Goal: Task Accomplishment & Management: Manage account settings

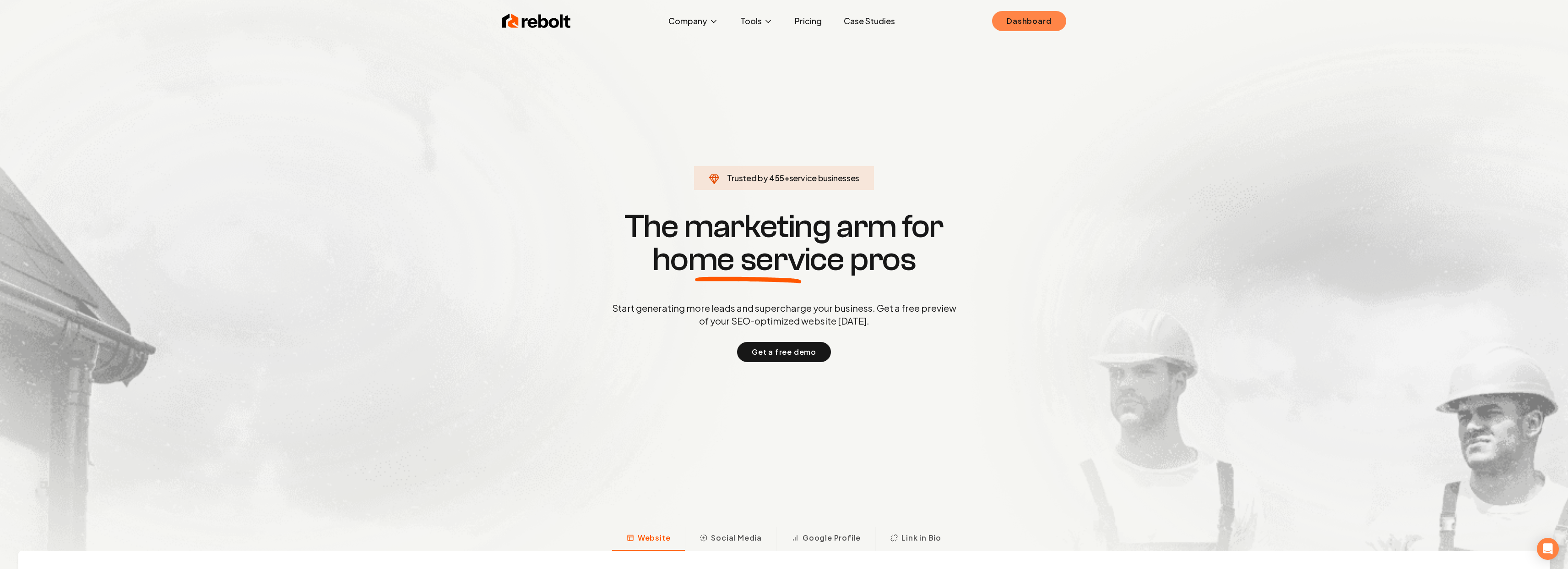
click at [1031, 15] on link "Dashboard" at bounding box center [1029, 21] width 74 height 20
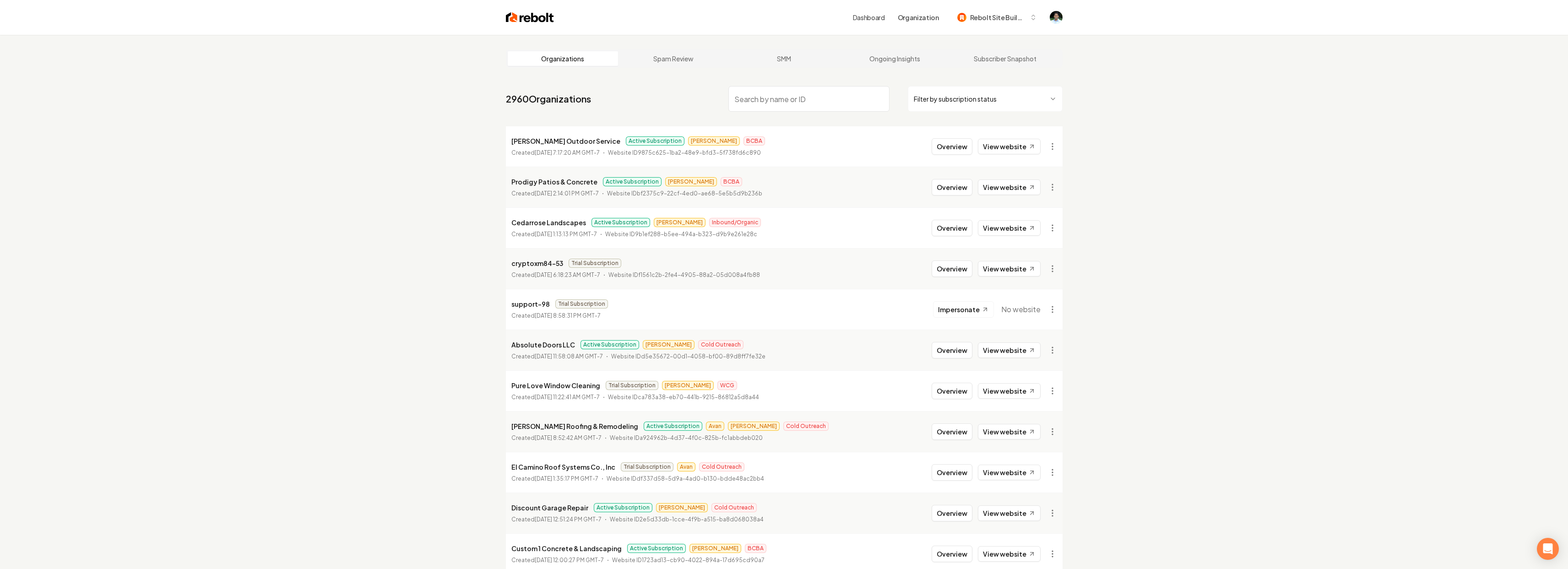
click at [791, 98] on input "search" at bounding box center [809, 99] width 161 height 26
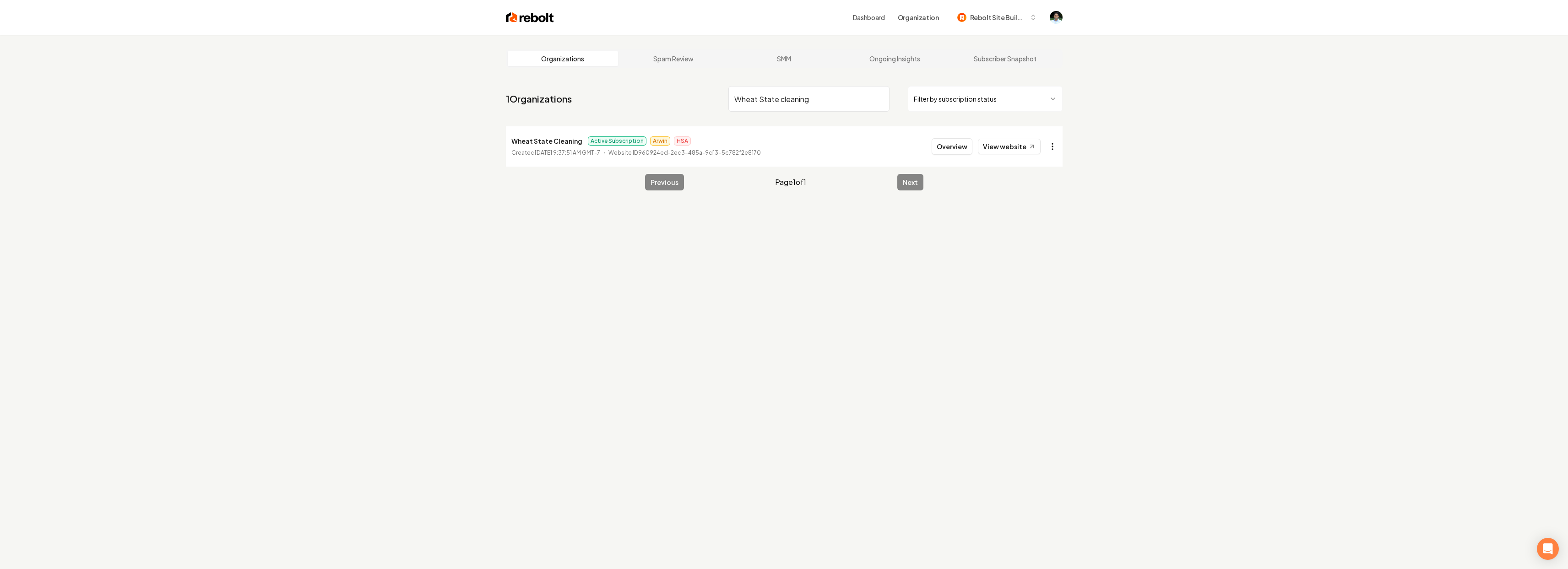
click at [1051, 145] on html "Dashboard Organization Rebolt Site Builder Organizations Spam Review SMM Ongoin…" at bounding box center [784, 284] width 1568 height 569
click at [1031, 241] on link "View in Stripe" at bounding box center [1029, 240] width 58 height 15
click at [789, 106] on input "Wheat State cleaning" at bounding box center [809, 99] width 161 height 26
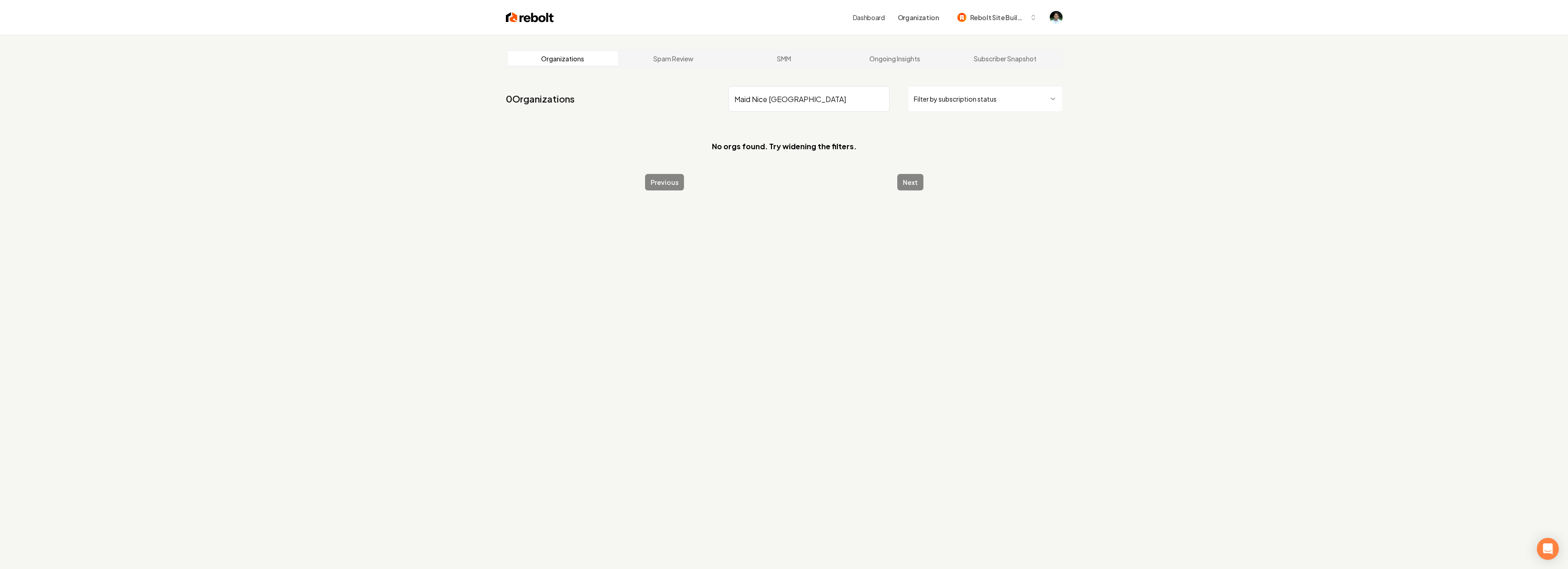
click at [791, 95] on input "Maid Nice [GEOGRAPHIC_DATA]" at bounding box center [809, 99] width 161 height 26
click at [791, 96] on input "Maid Nice [GEOGRAPHIC_DATA]" at bounding box center [809, 99] width 161 height 26
click at [779, 99] on input "Maid Nice [GEOGRAPHIC_DATA]" at bounding box center [809, 99] width 161 height 26
drag, startPoint x: 813, startPoint y: 99, endPoint x: 769, endPoint y: 98, distance: 44.0
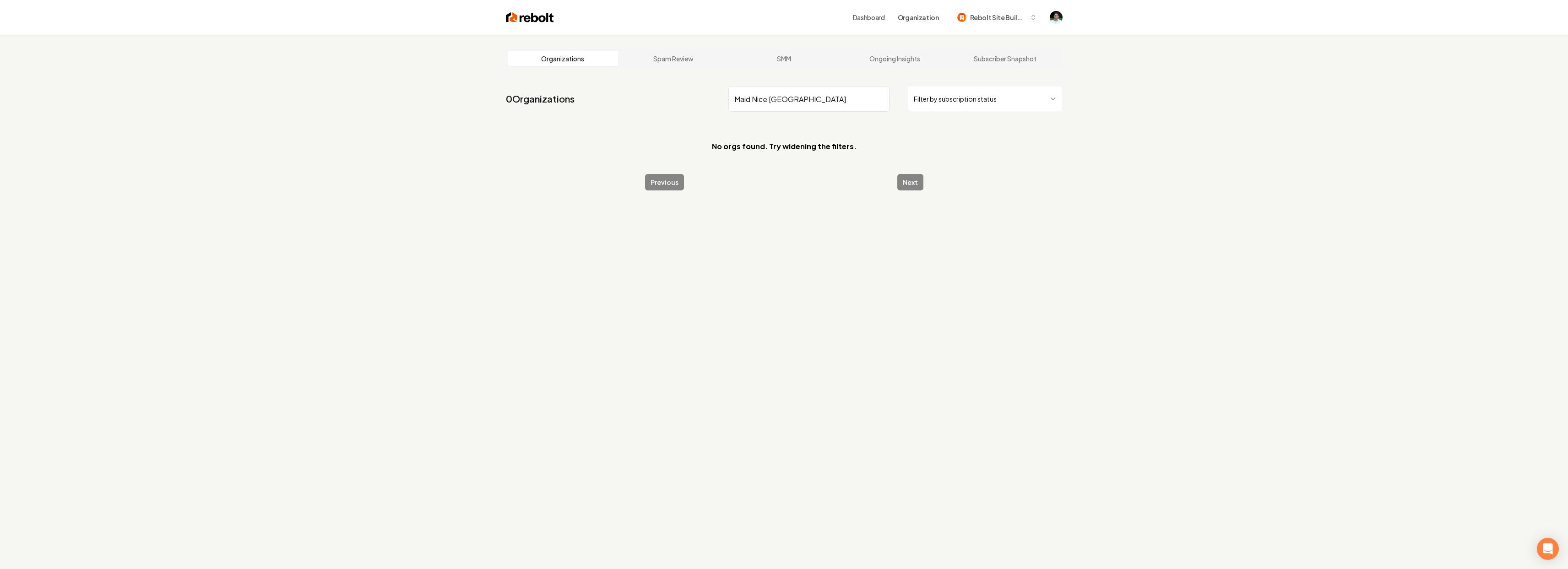
click at [769, 98] on input "Maid Nice [GEOGRAPHIC_DATA]" at bounding box center [809, 99] width 161 height 26
click at [791, 103] on input "Maid Nice" at bounding box center [809, 99] width 161 height 26
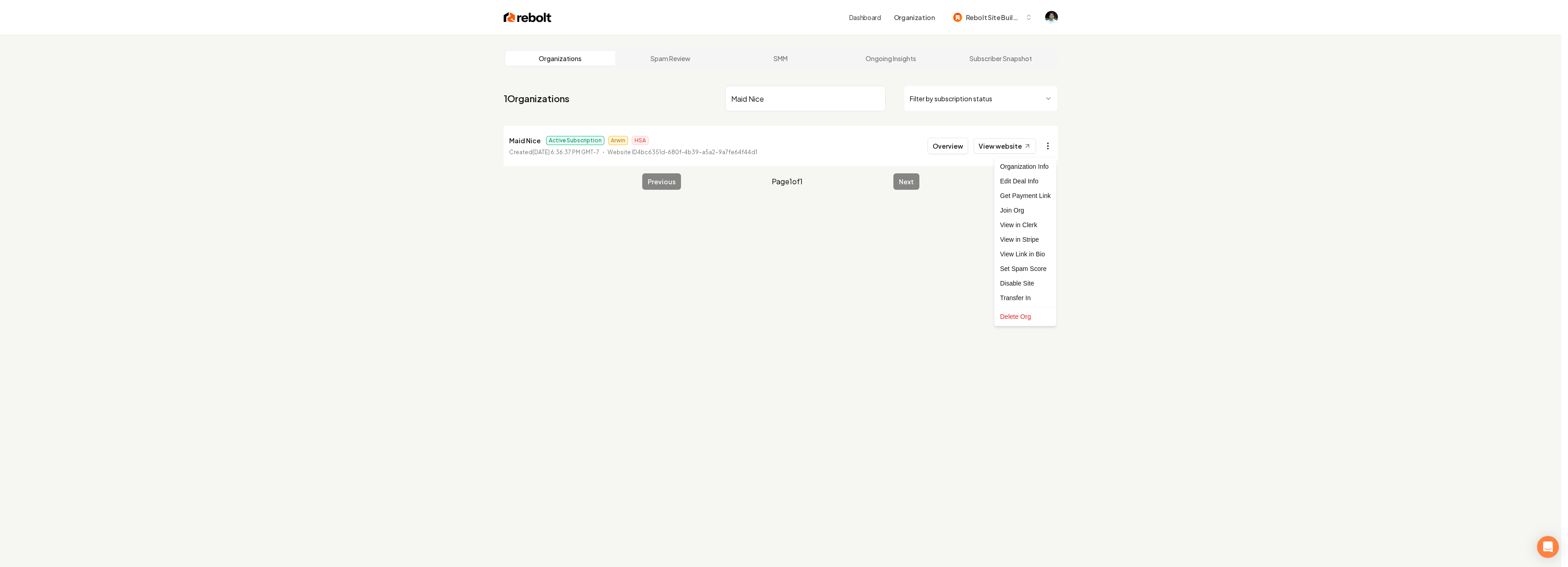
click at [1046, 152] on html "Dashboard Organization Rebolt Site Builder Organizations Spam Review SMM Ongoin…" at bounding box center [784, 283] width 1568 height 567
click at [1027, 239] on link "View in Stripe" at bounding box center [1025, 239] width 58 height 15
click at [796, 101] on input "Maid Nice" at bounding box center [805, 99] width 161 height 26
click at [794, 104] on input "Maid Nice" at bounding box center [805, 99] width 161 height 26
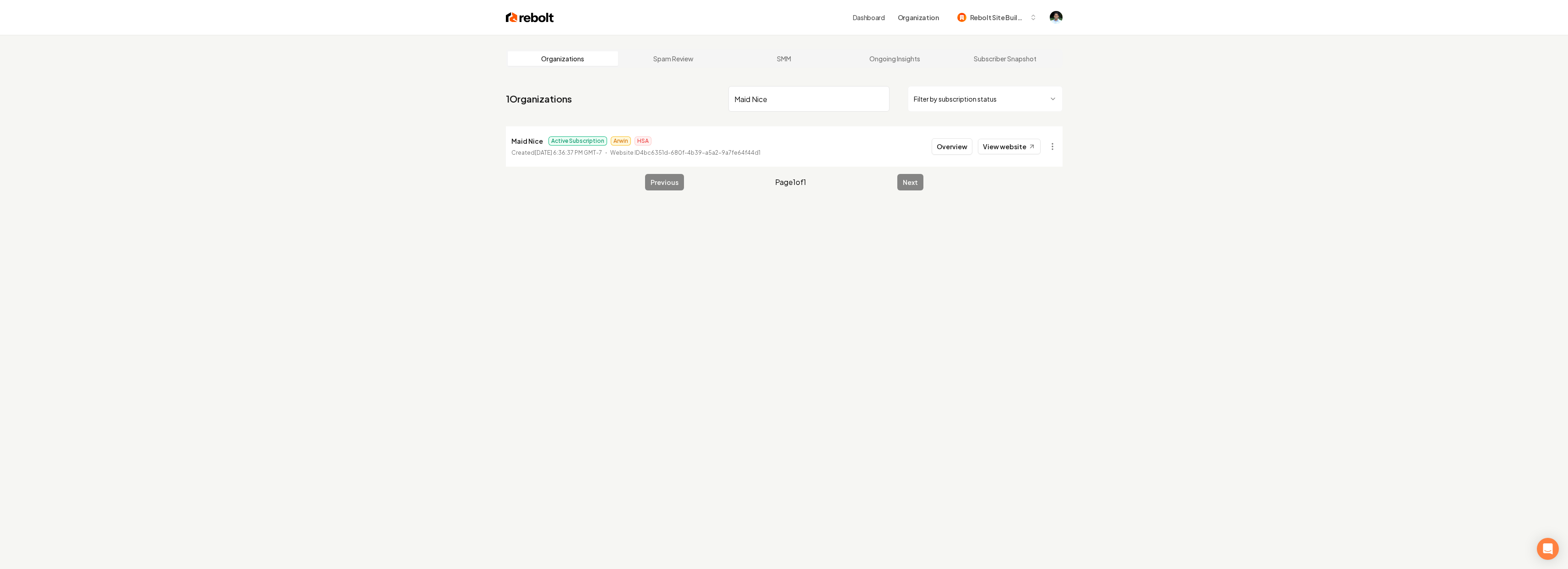
click at [797, 105] on input "Maid Nice" at bounding box center [809, 99] width 161 height 26
type input "Bleach Boys"
click at [1056, 147] on html "Dashboard Organization Rebolt Site Builder Organizations Spam Review SMM Ongoin…" at bounding box center [787, 284] width 1575 height 569
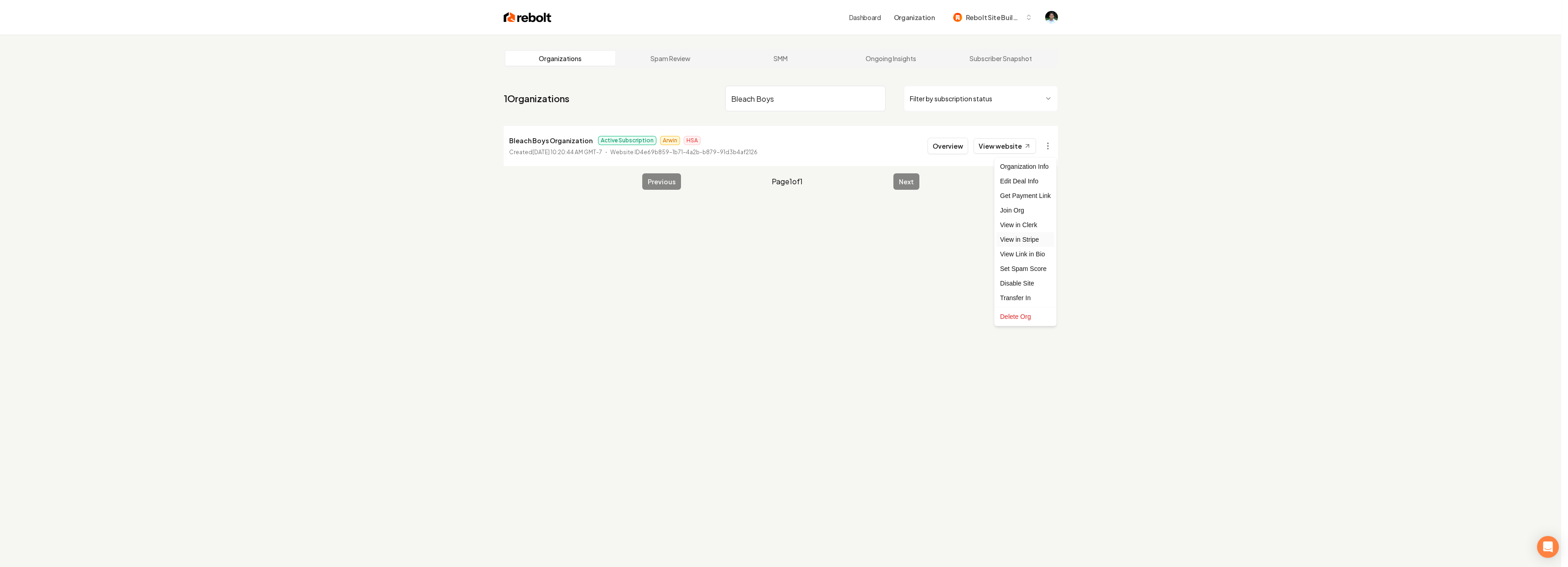
click at [1022, 238] on link "View in Stripe" at bounding box center [1025, 239] width 58 height 15
click at [992, 146] on link "View website" at bounding box center [1005, 146] width 63 height 15
